Goal: Use online tool/utility: Use online tool/utility

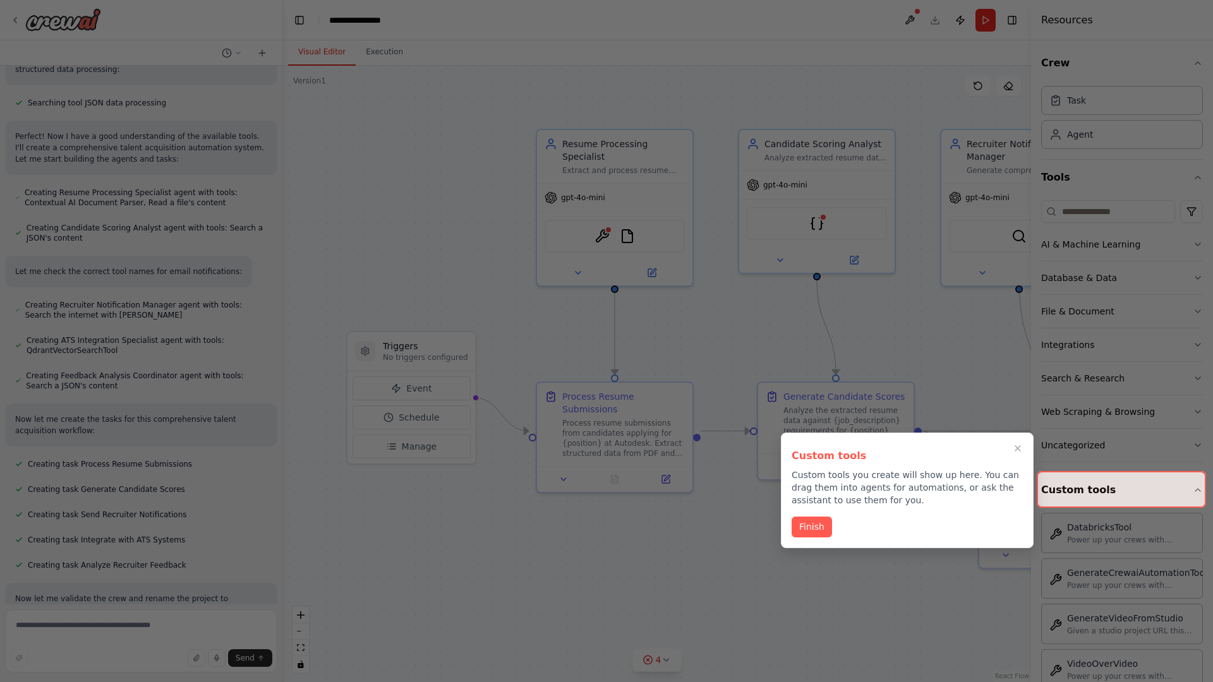
scroll to position [519, 0]
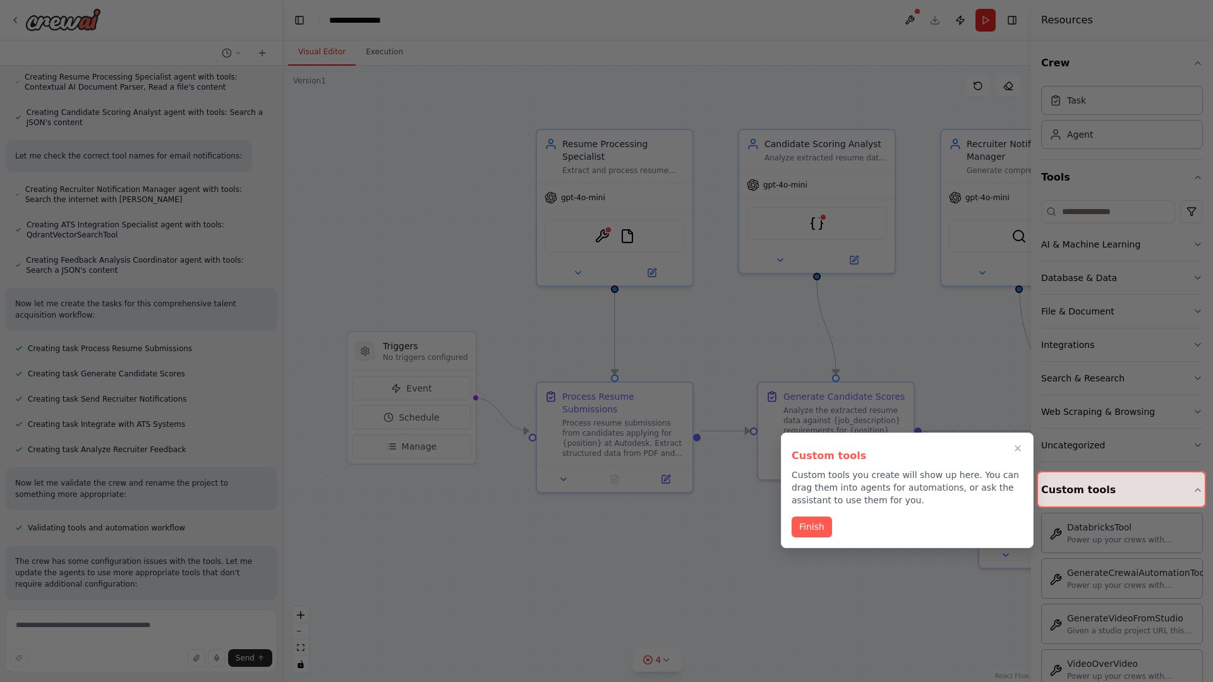
scroll to position [650, 0]
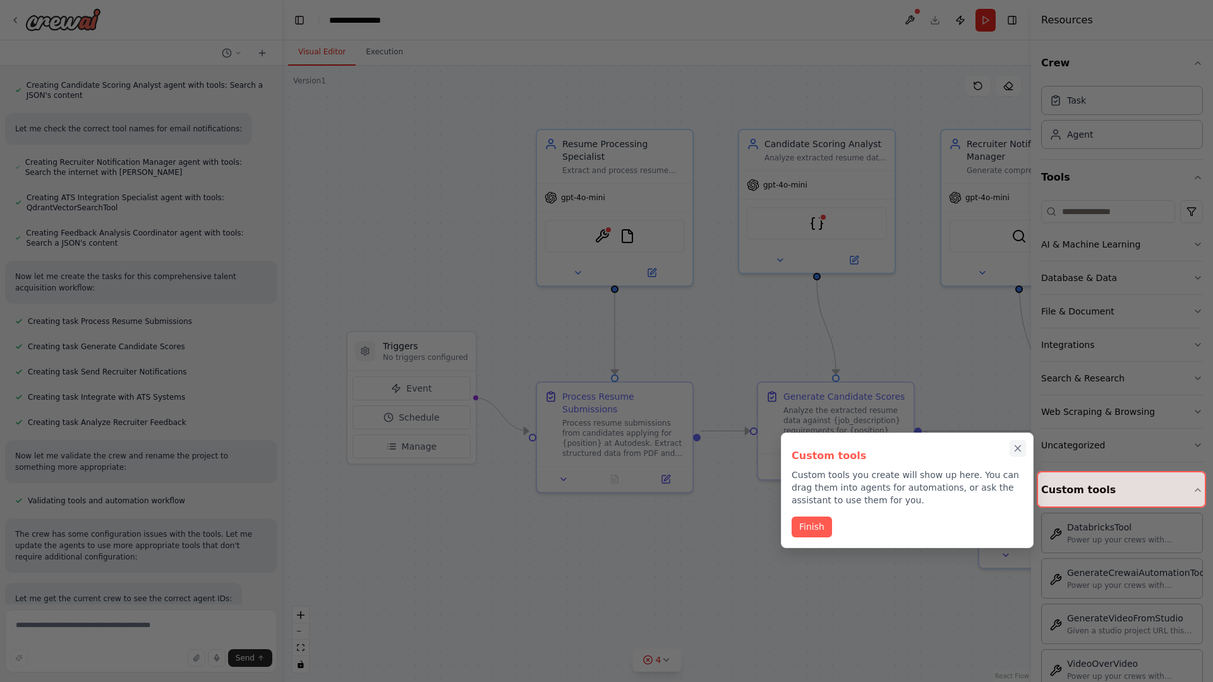
click at [1018, 449] on icon "Close walkthrough" at bounding box center [1018, 449] width 6 height 6
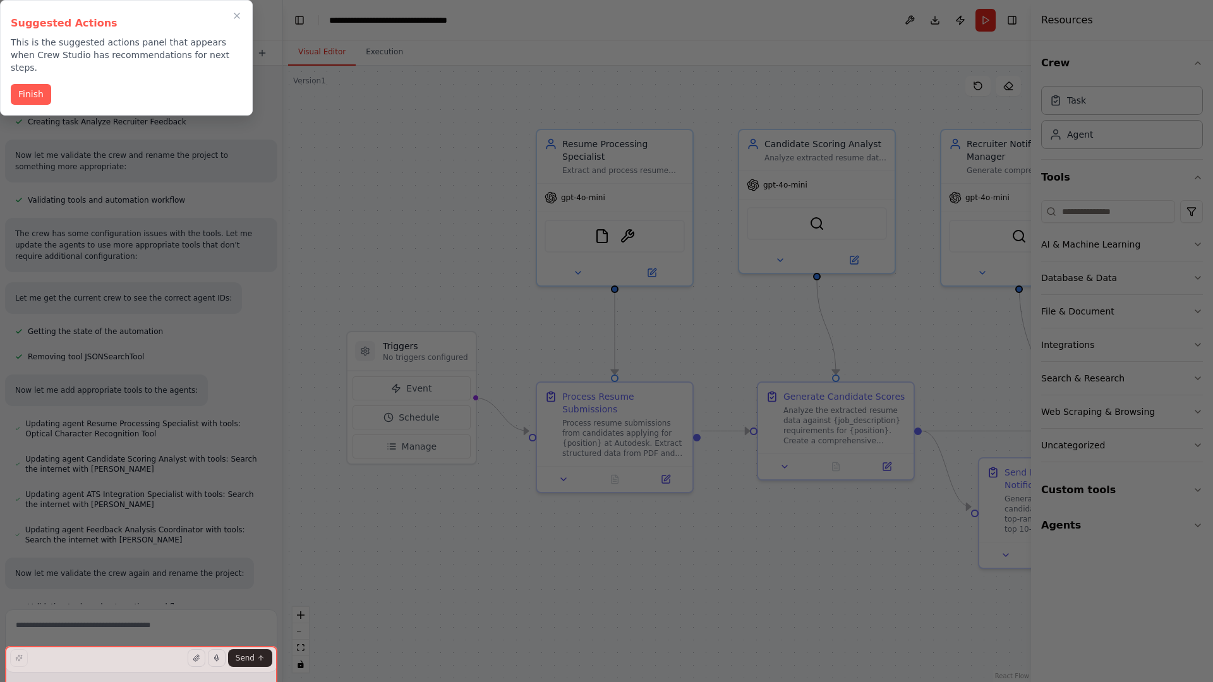
scroll to position [981, 0]
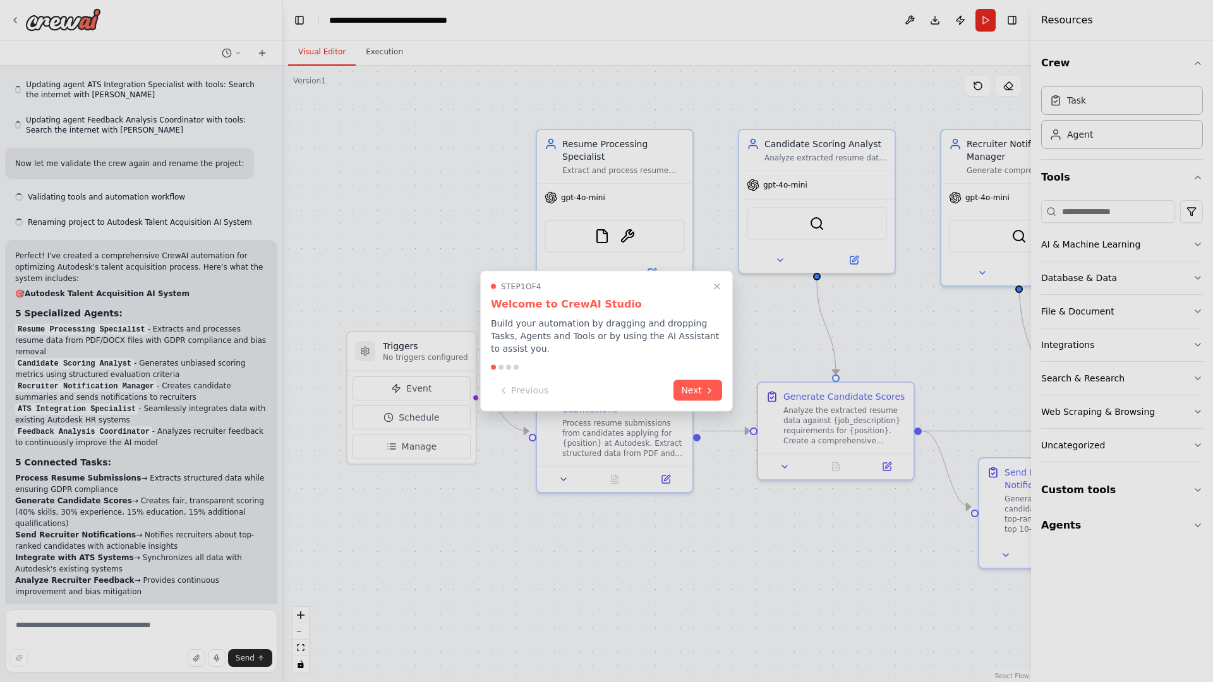
scroll to position [1737, 0]
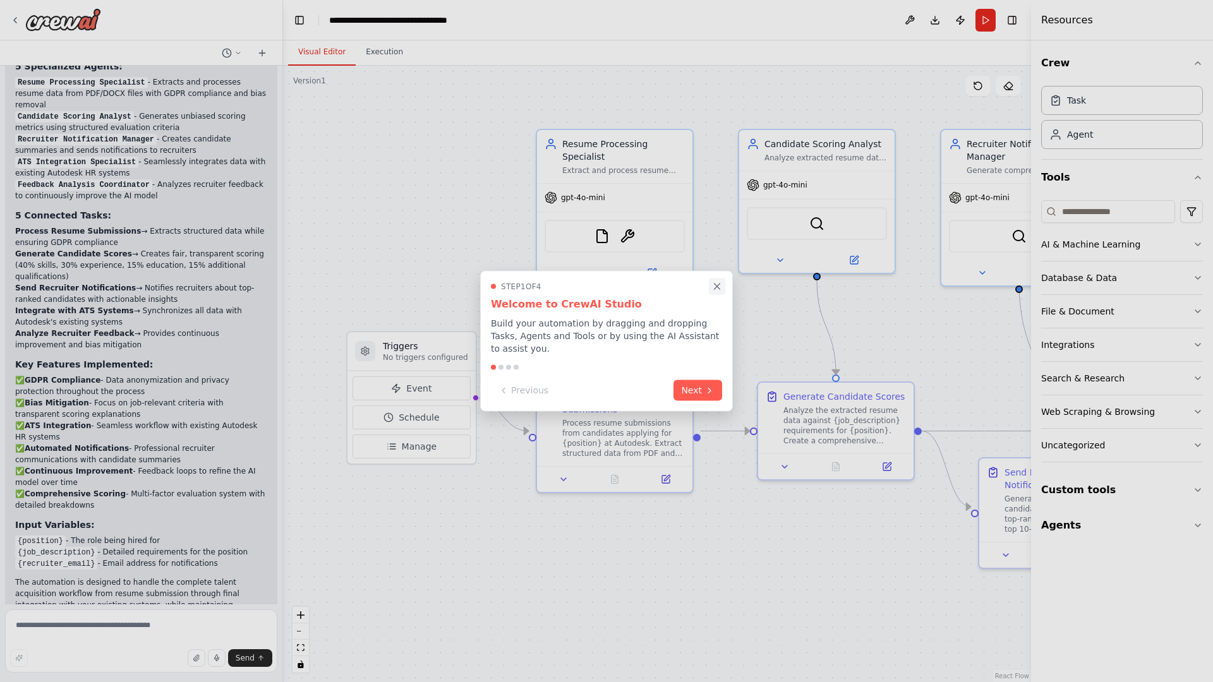
click at [717, 289] on icon "Close walkthrough" at bounding box center [718, 287] width 6 height 6
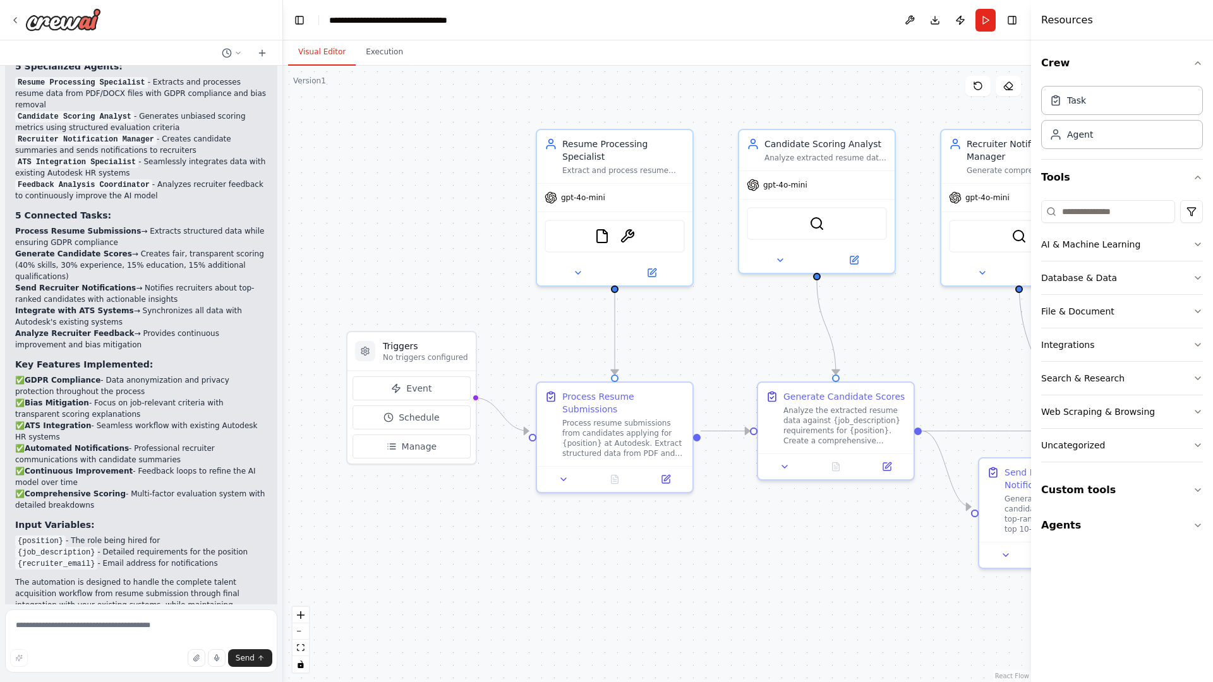
scroll to position [0, 0]
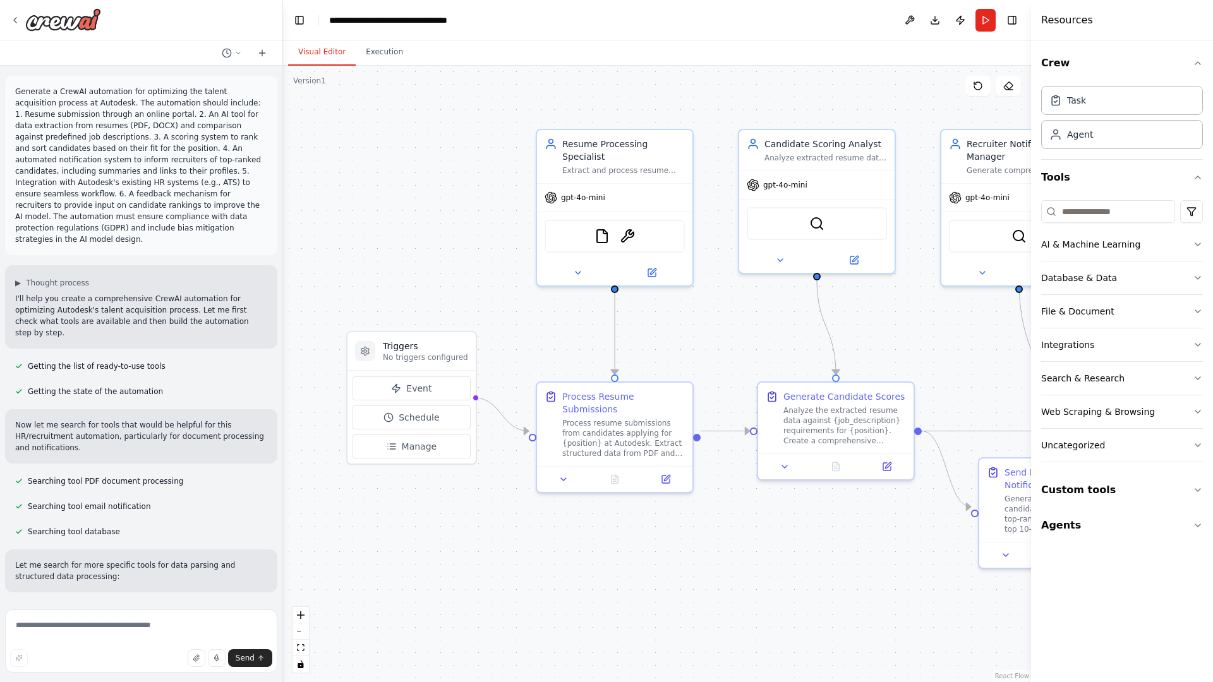
click at [18, 88] on p "Generate a CrewAI automation for optimizing the talent acquisition process at A…" at bounding box center [141, 165] width 252 height 159
click at [372, 139] on div ".deletable-edge-delete-btn { width: 20px; height: 20px; border: 0px solid #ffff…" at bounding box center [657, 374] width 748 height 617
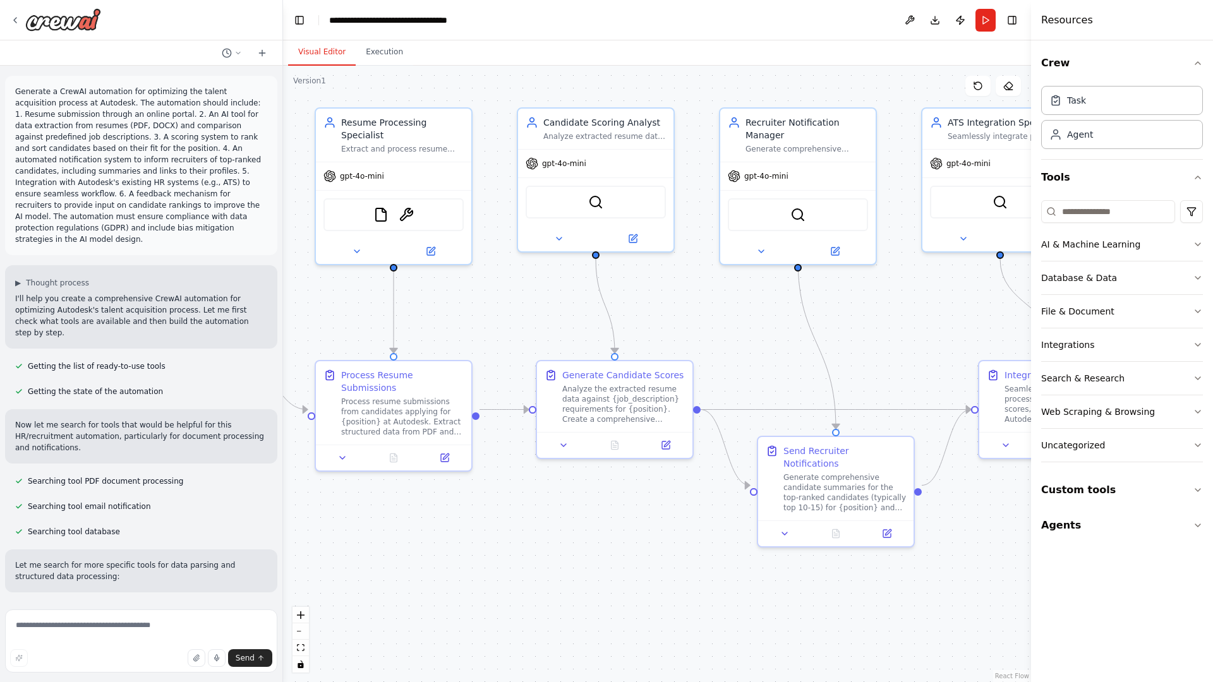
drag, startPoint x: 407, startPoint y: 250, endPoint x: 142, endPoint y: 225, distance: 266.6
click at [142, 225] on div "Generate a CrewAI automation for optimizing the talent acquisition process at A…" at bounding box center [606, 341] width 1213 height 682
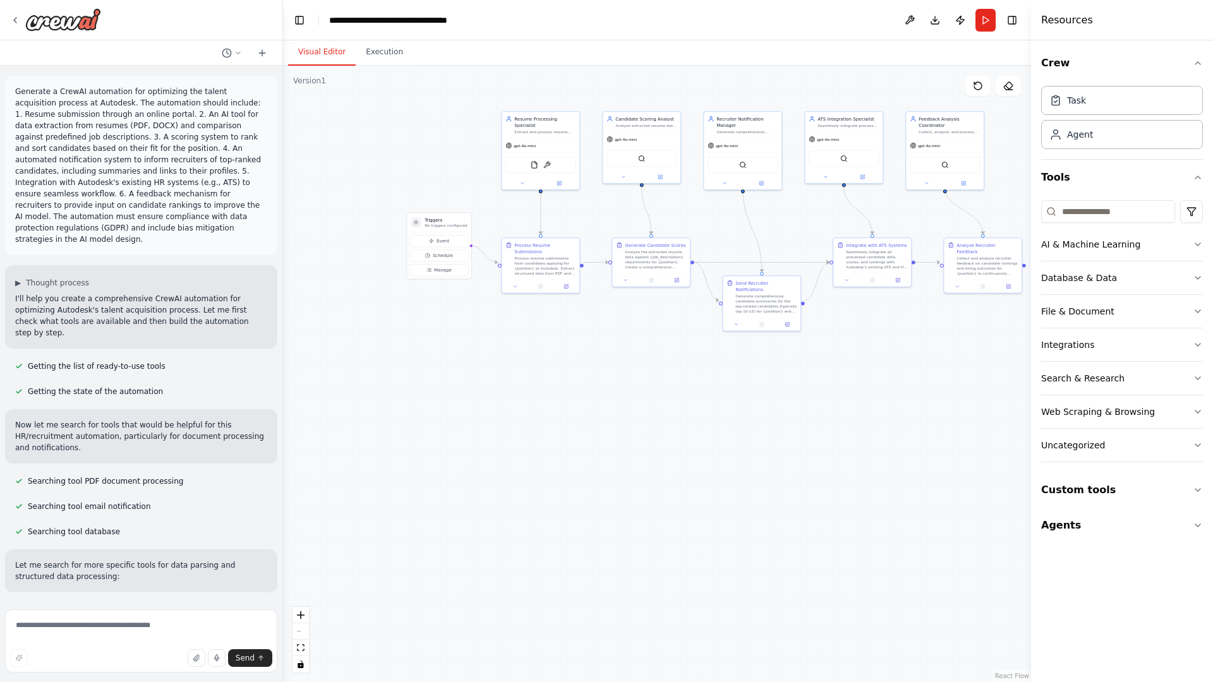
drag, startPoint x: 541, startPoint y: 463, endPoint x: 475, endPoint y: 310, distance: 166.4
click at [475, 310] on div ".deletable-edge-delete-btn { width: 20px; height: 20px; border: 0px solid #ffff…" at bounding box center [657, 374] width 748 height 617
